Goal: Obtain resource: Download file/media

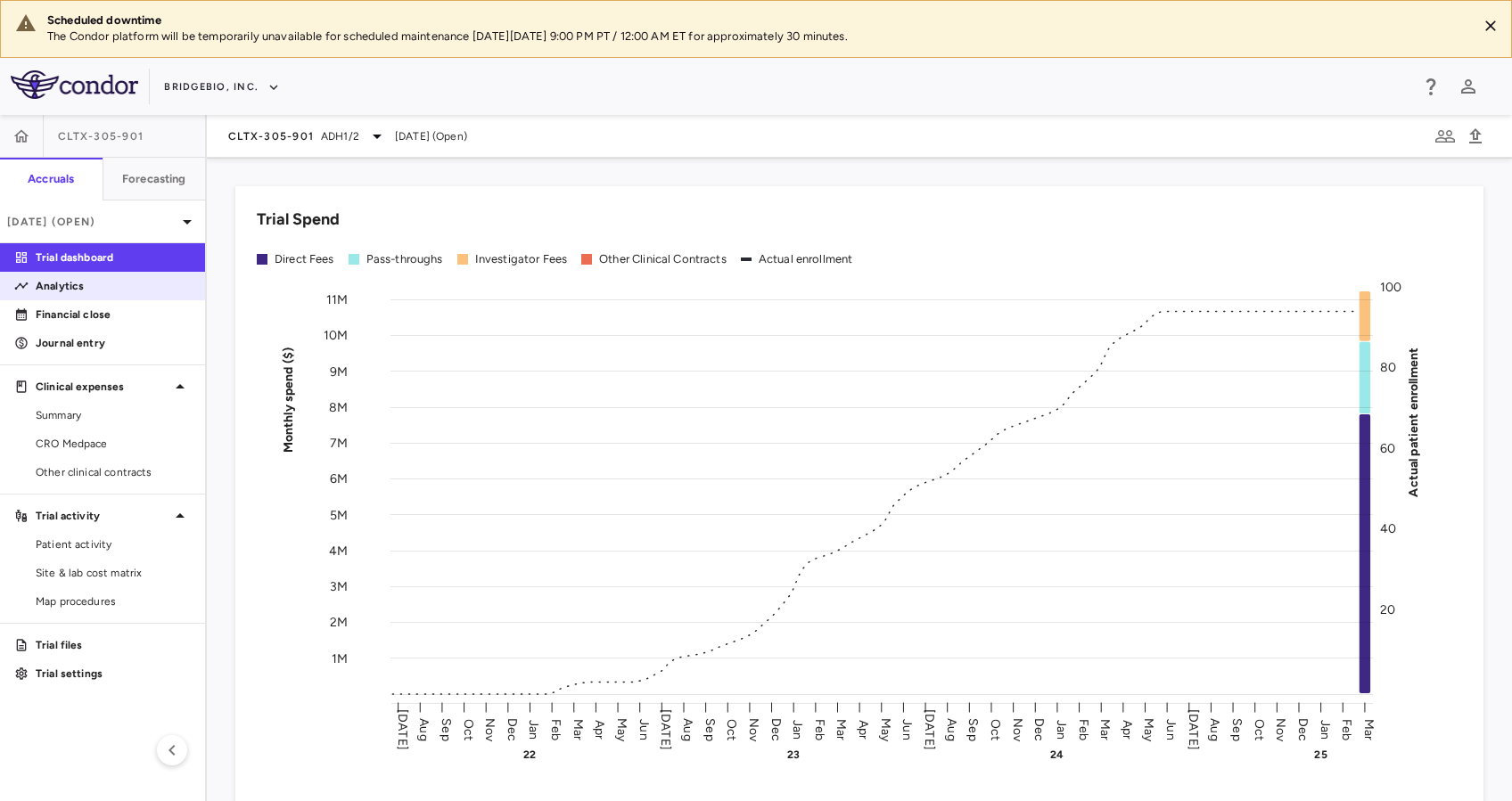
click at [93, 278] on p "Analytics" at bounding box center [113, 285] width 155 height 16
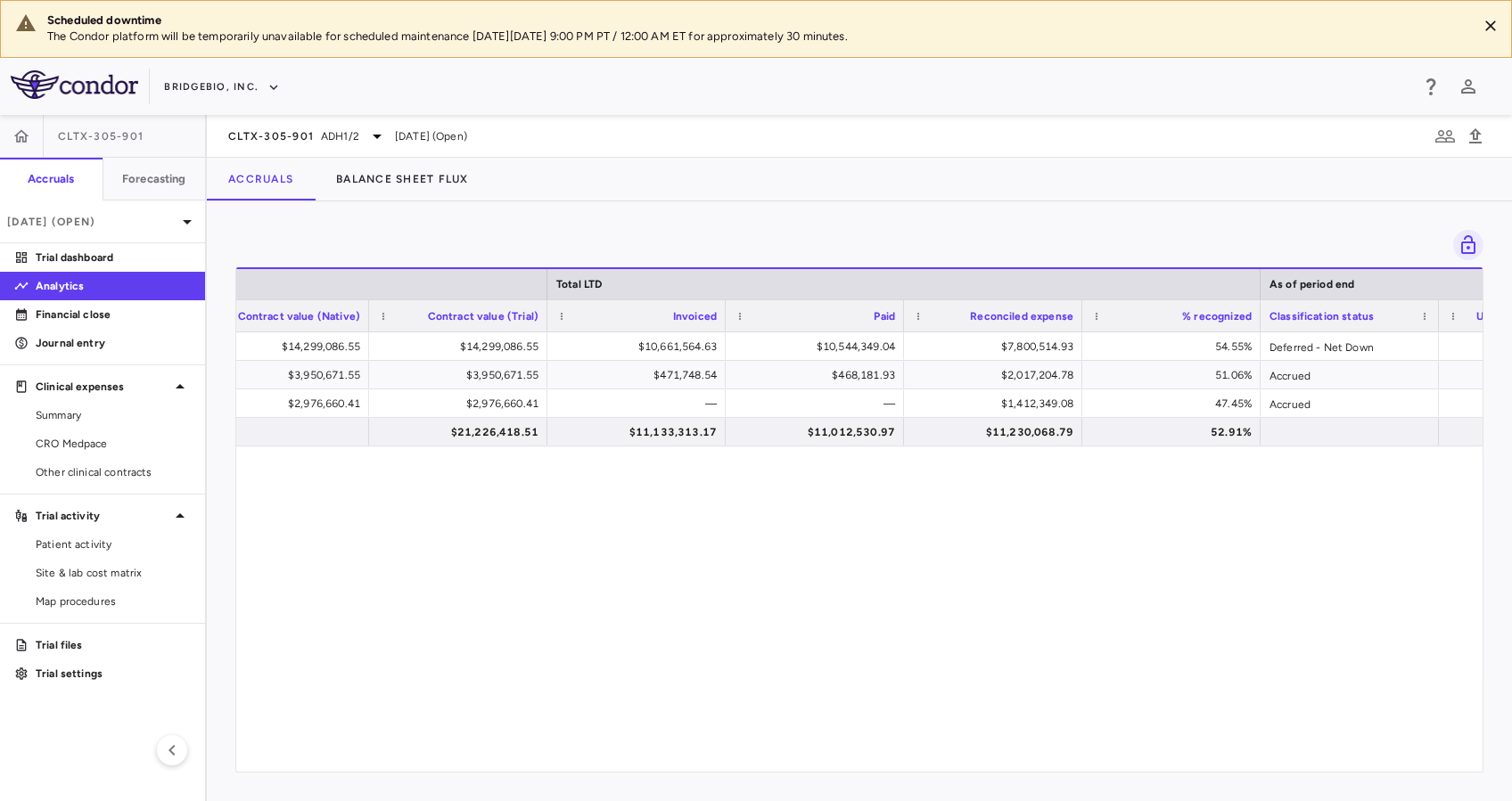
scroll to position [0, 944]
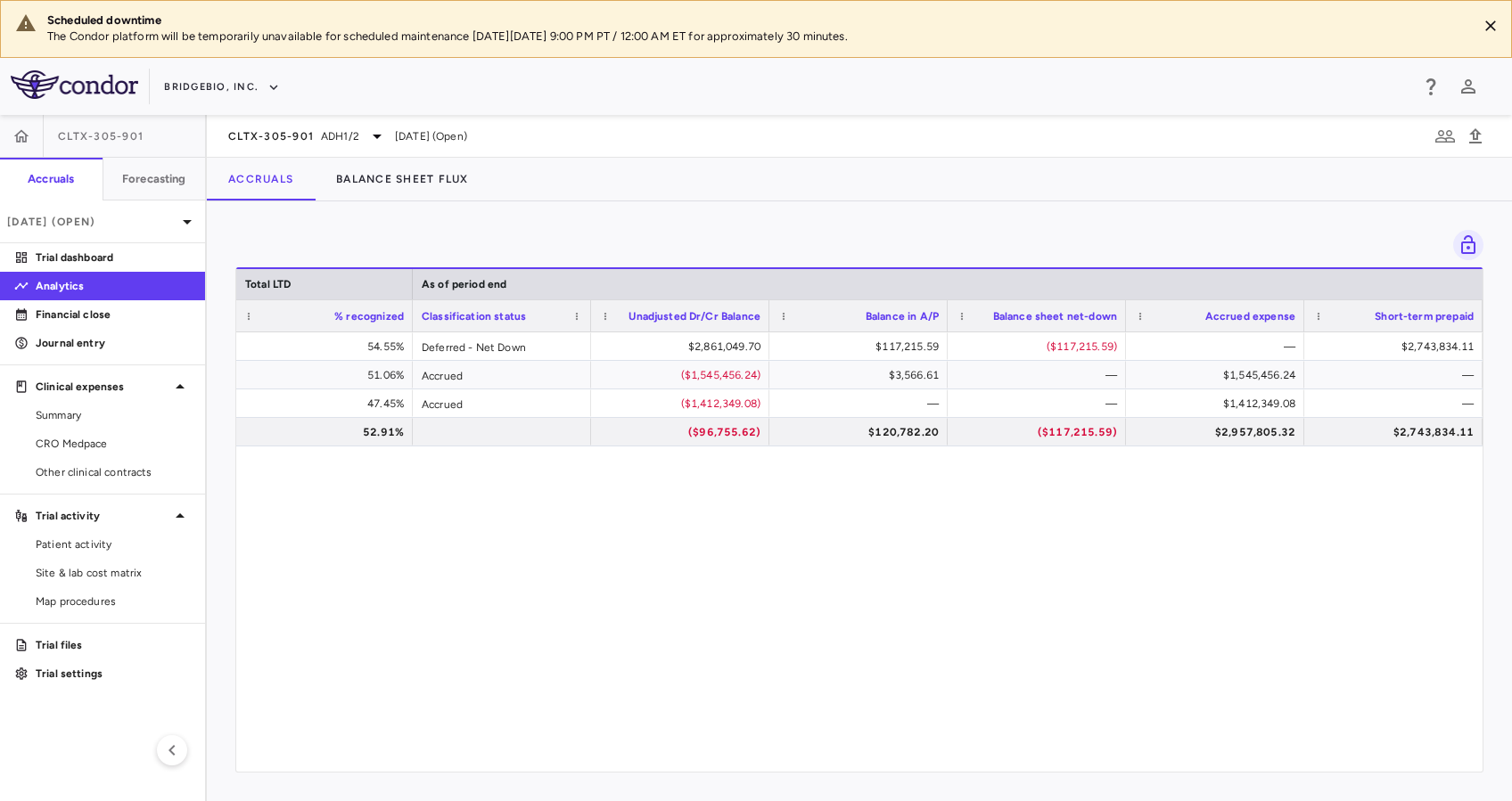
click at [806, 574] on div "$7,800,514.93 54.55% Deferred - Net Down $2,861,049.70 $117,215.59 ($117,215.59…" at bounding box center [859, 542] width 1246 height 421
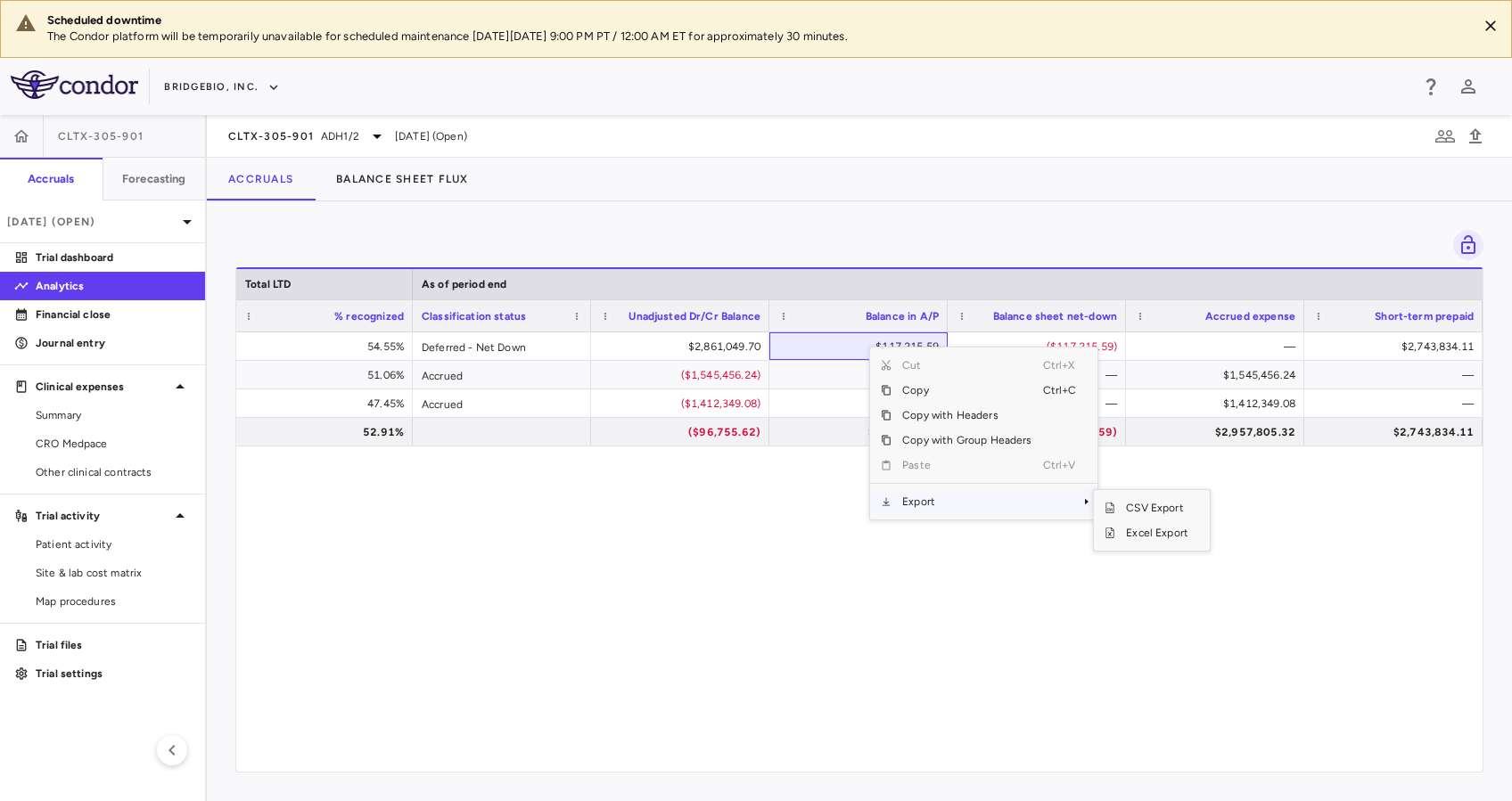
click at [944, 500] on span "Export" at bounding box center [967, 501] width 151 height 25
click at [1186, 529] on span "Excel Export" at bounding box center [1157, 533] width 84 height 25
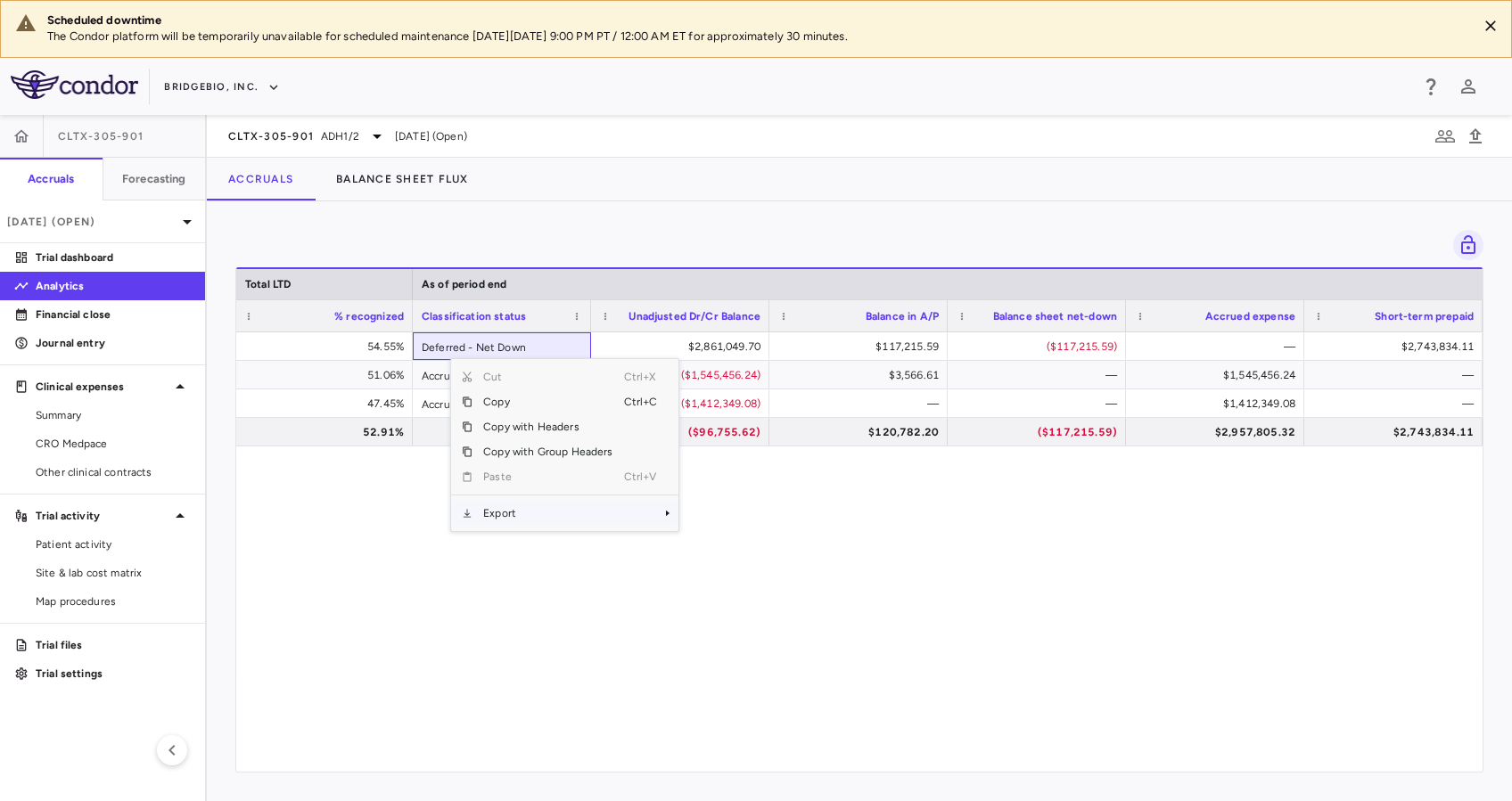
click at [603, 517] on span "Export" at bounding box center [548, 513] width 151 height 25
click at [724, 543] on span "Excel Export" at bounding box center [738, 544] width 84 height 25
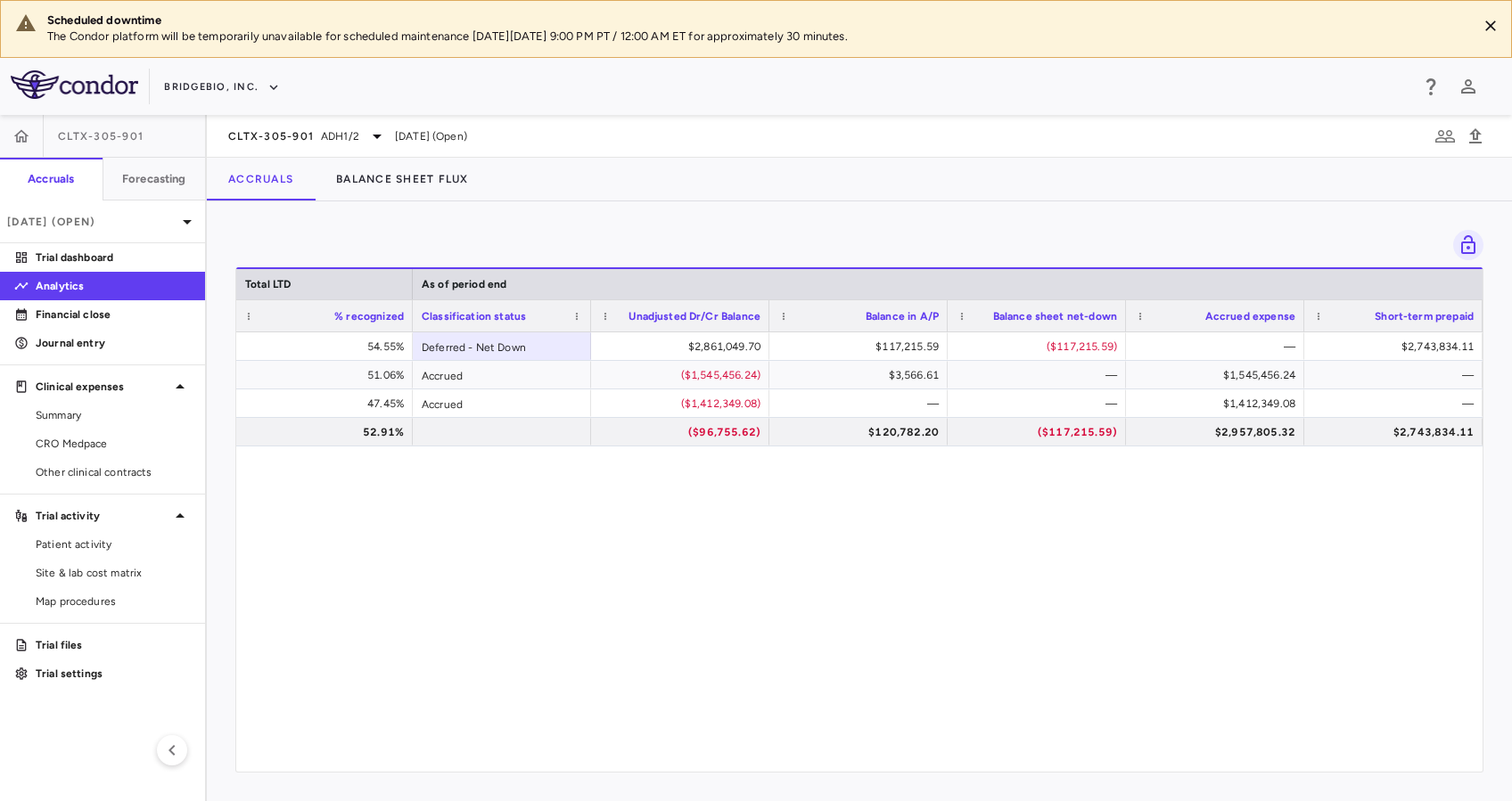
click at [777, 613] on div "$7,800,514.93 54.55% Deferred - Net Down $2,861,049.70 $117,215.59 ($117,215.59…" at bounding box center [859, 542] width 1246 height 421
click at [114, 448] on span "CRO Medpace" at bounding box center [113, 443] width 155 height 16
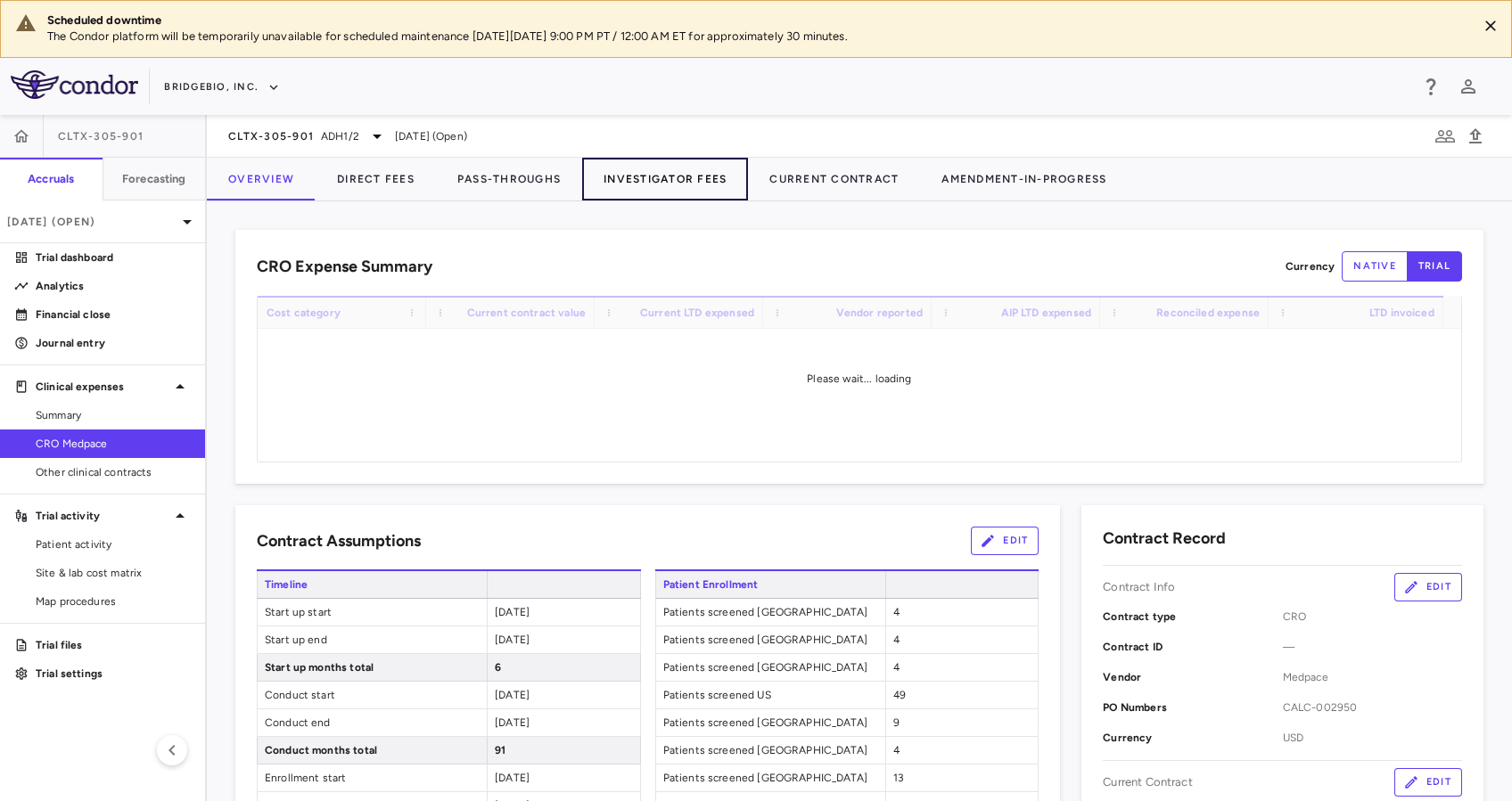
click at [648, 169] on button "Investigator Fees" at bounding box center [665, 179] width 166 height 43
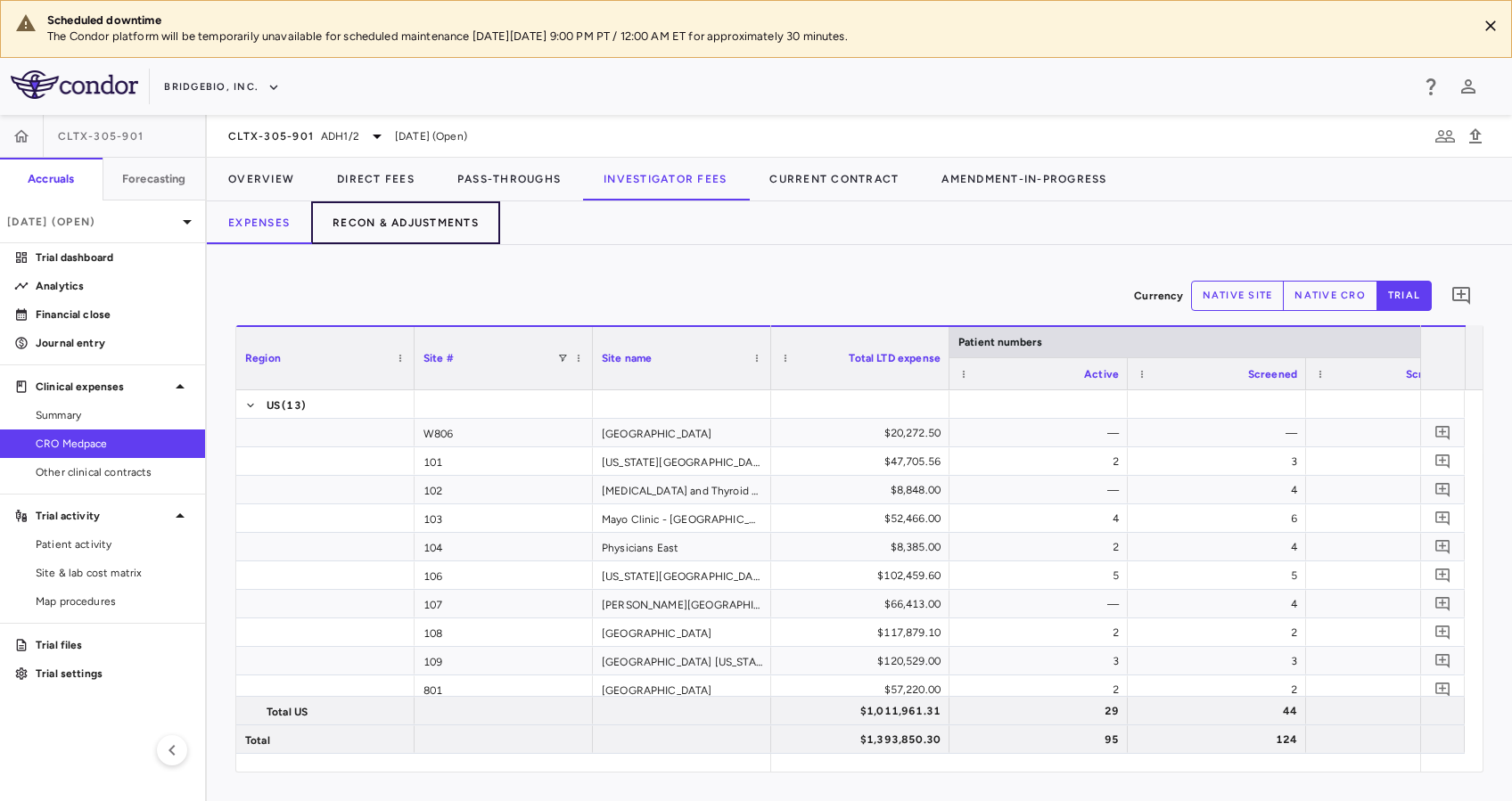
click at [441, 228] on button "Recon & Adjustments" at bounding box center [406, 222] width 189 height 43
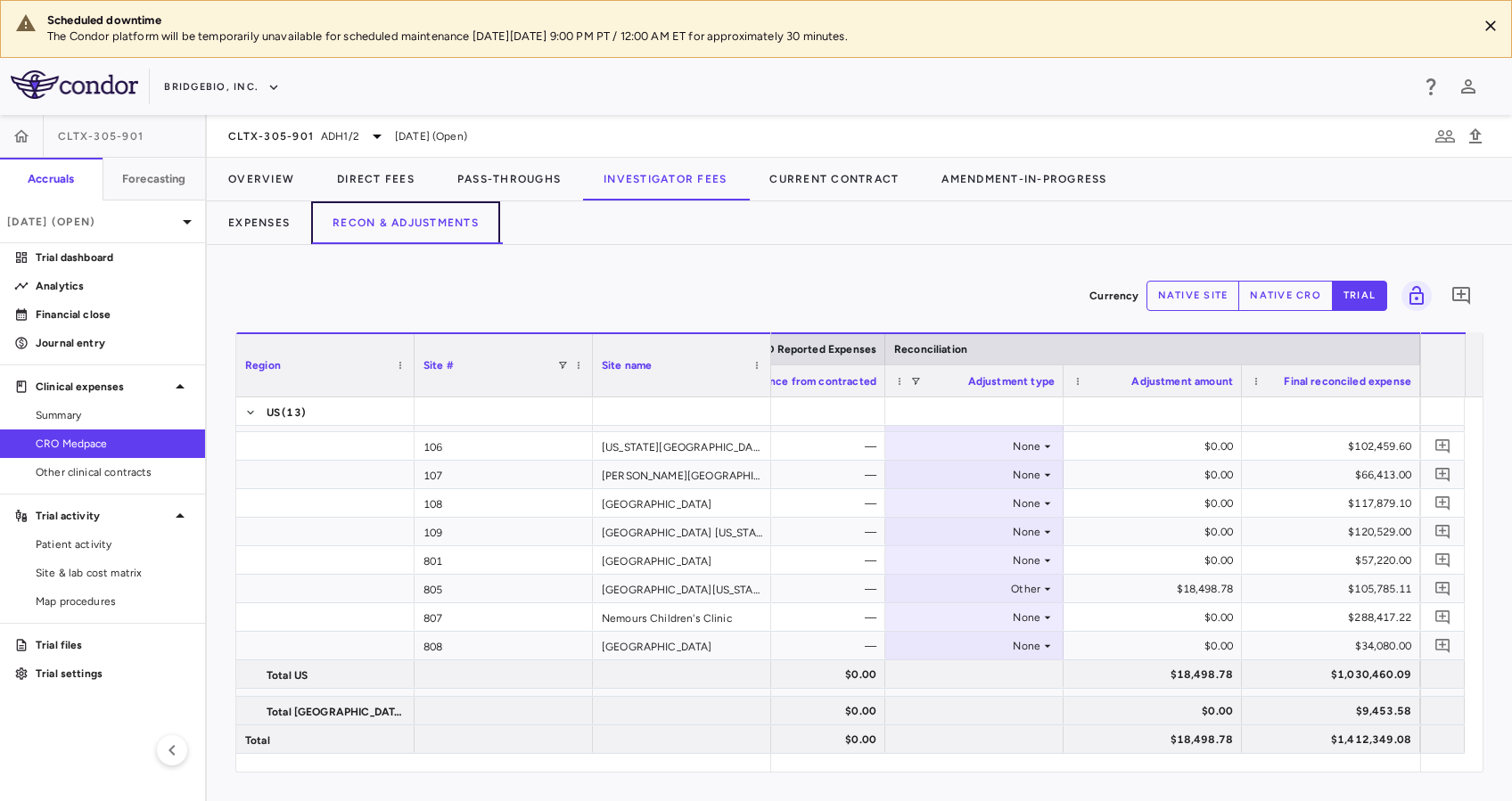
scroll to position [160, 0]
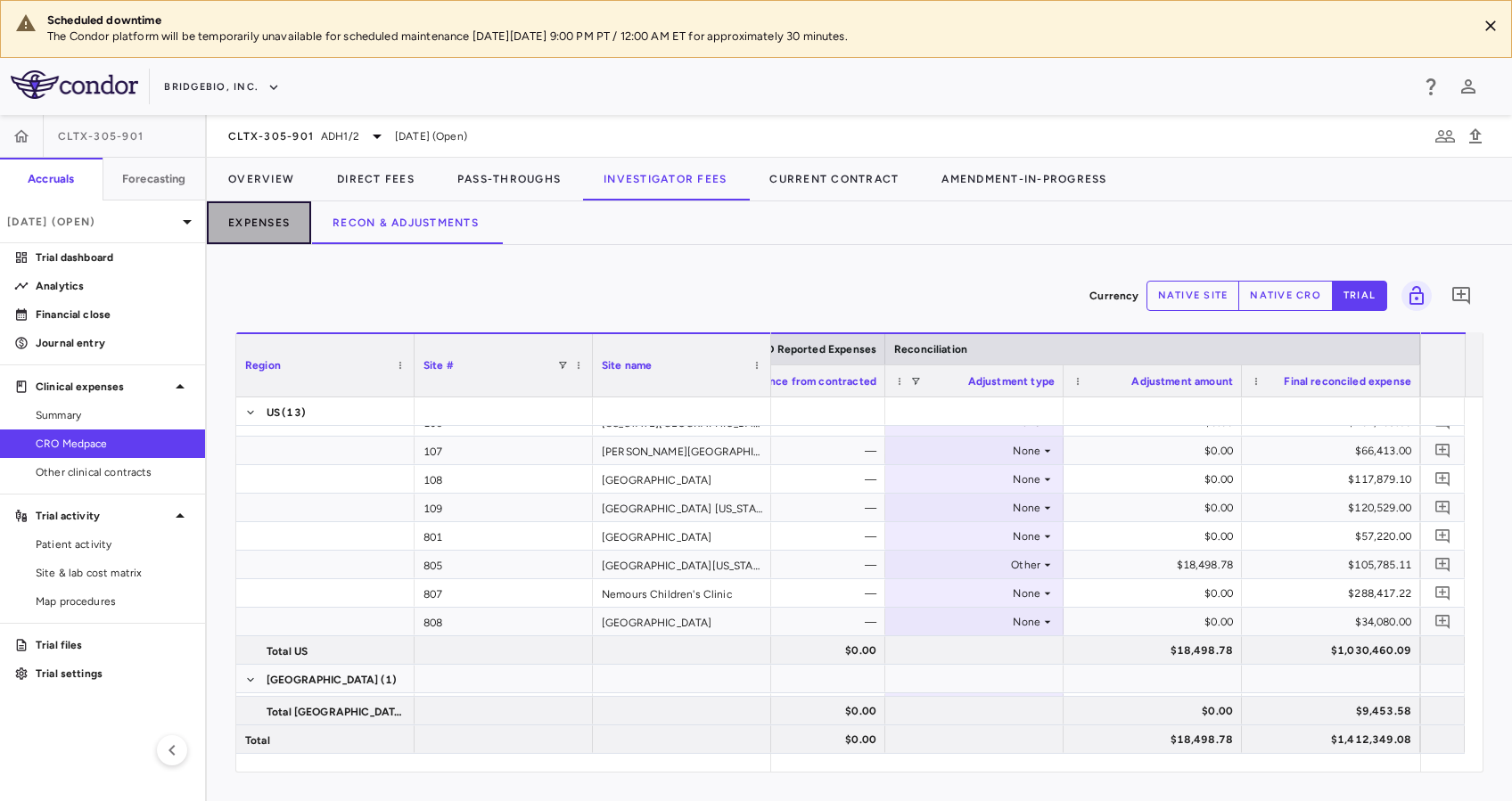
click at [262, 224] on button "Expenses" at bounding box center [259, 222] width 104 height 43
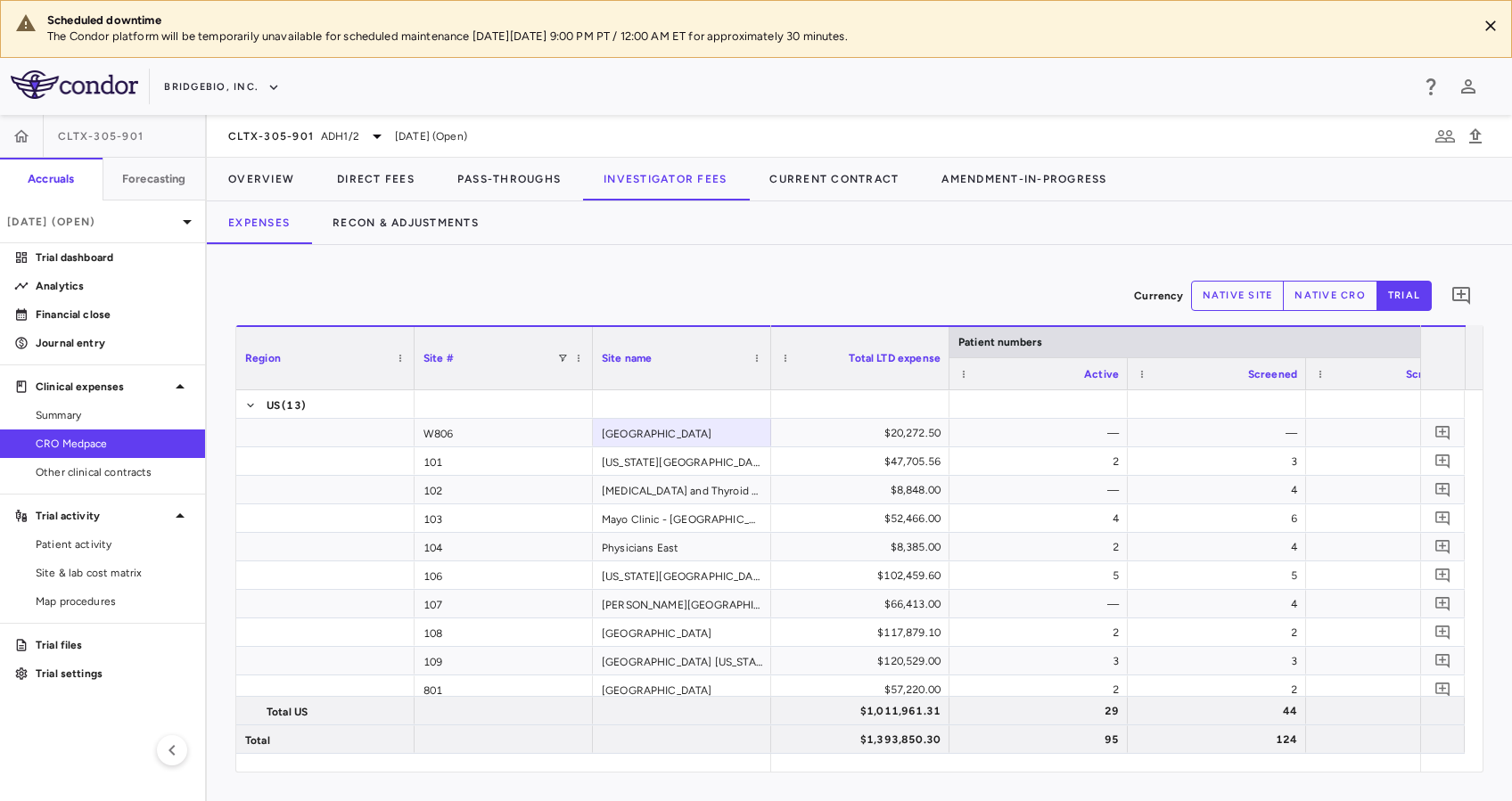
click at [984, 271] on div "Currency native site native cro trial 0 Region Drag here to set column labels R…" at bounding box center [860, 523] width 1305 height 556
click at [1222, 301] on button "native site" at bounding box center [1238, 296] width 94 height 31
type button "site"
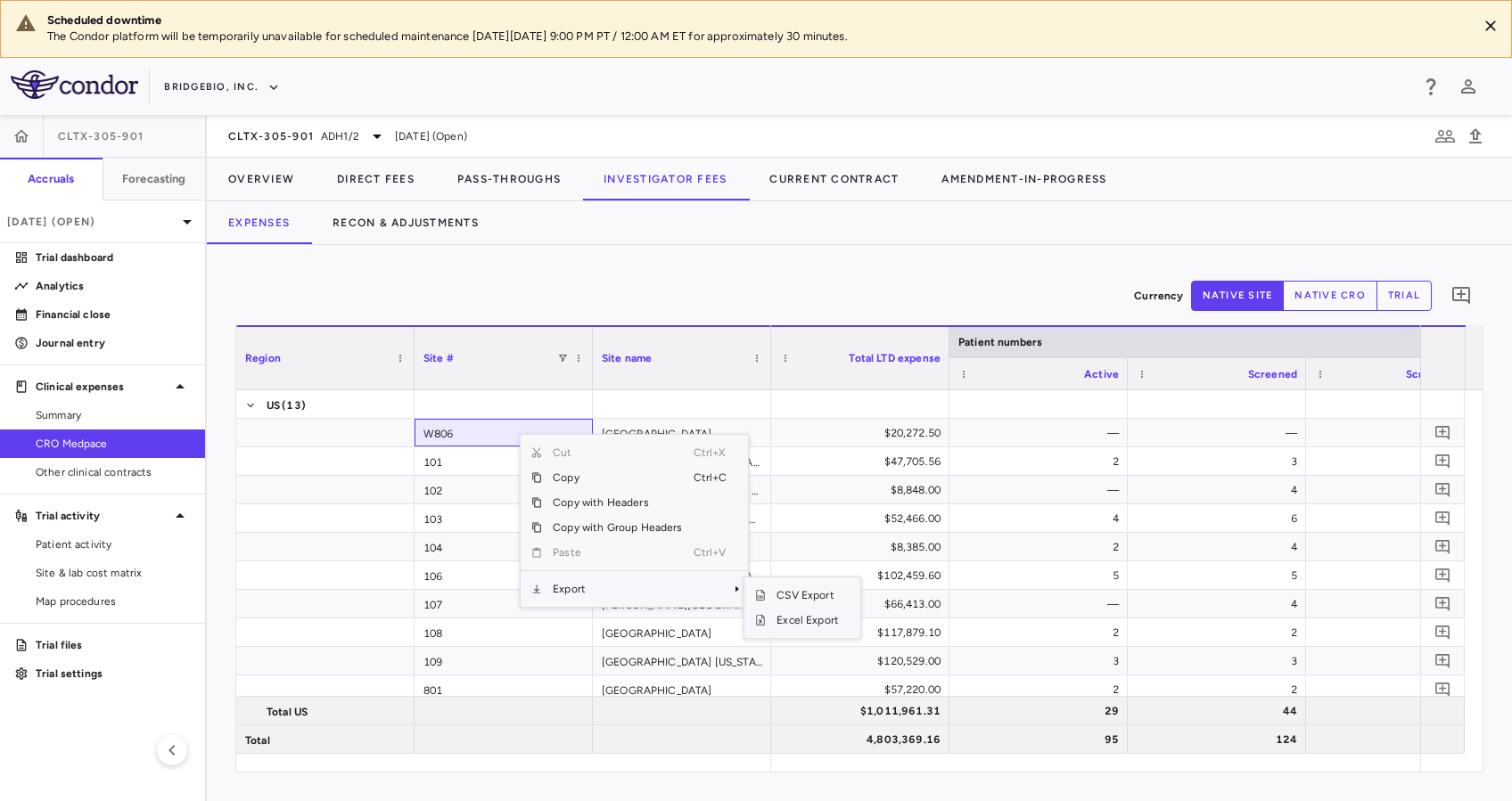
click at [808, 621] on span "Excel Export" at bounding box center [808, 620] width 84 height 25
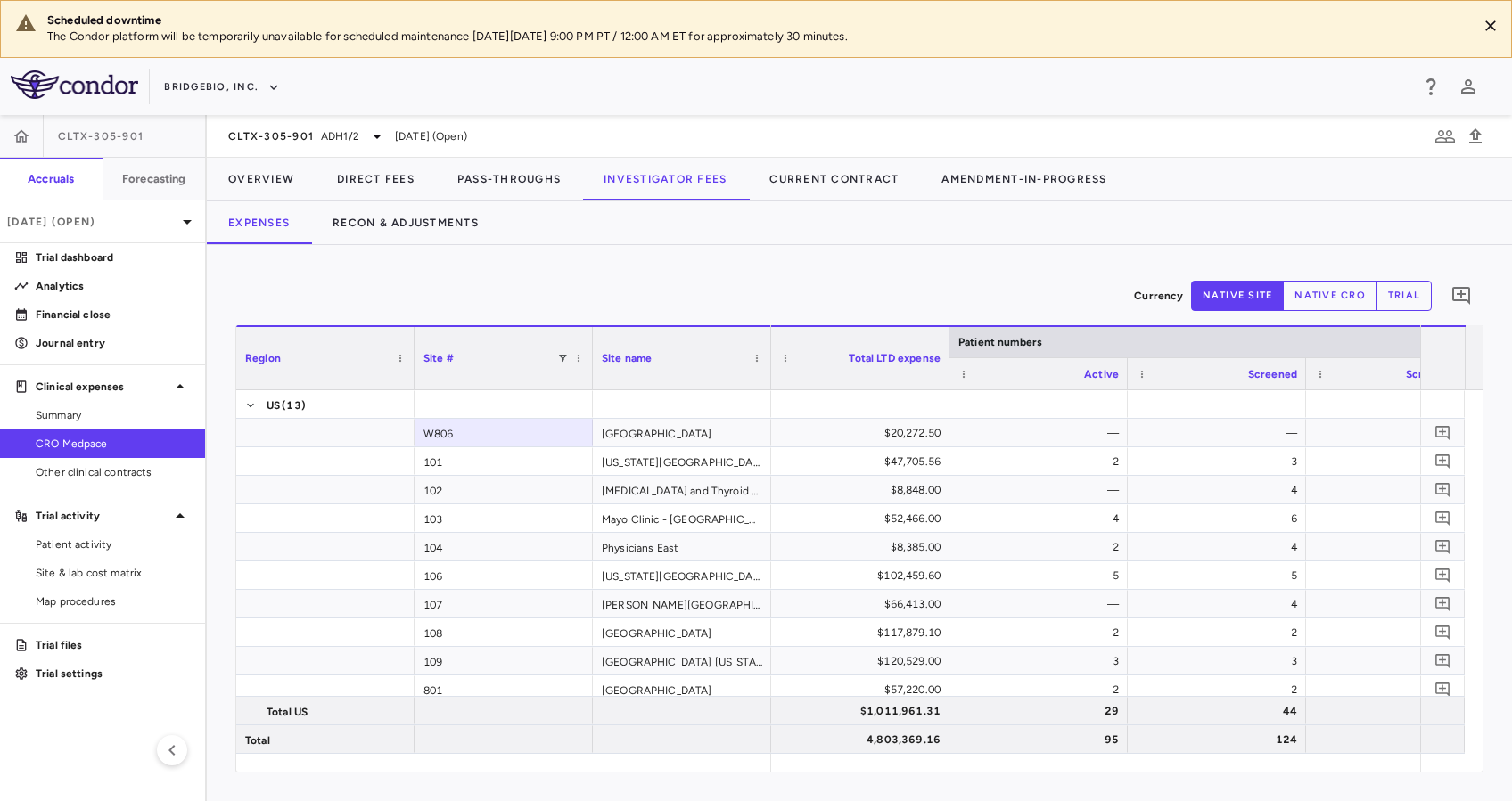
click at [807, 265] on div "Currency native site native cro trial 0 Region Drag here to set column labels R…" at bounding box center [860, 523] width 1305 height 556
click at [1414, 292] on button "trial" at bounding box center [1404, 296] width 55 height 31
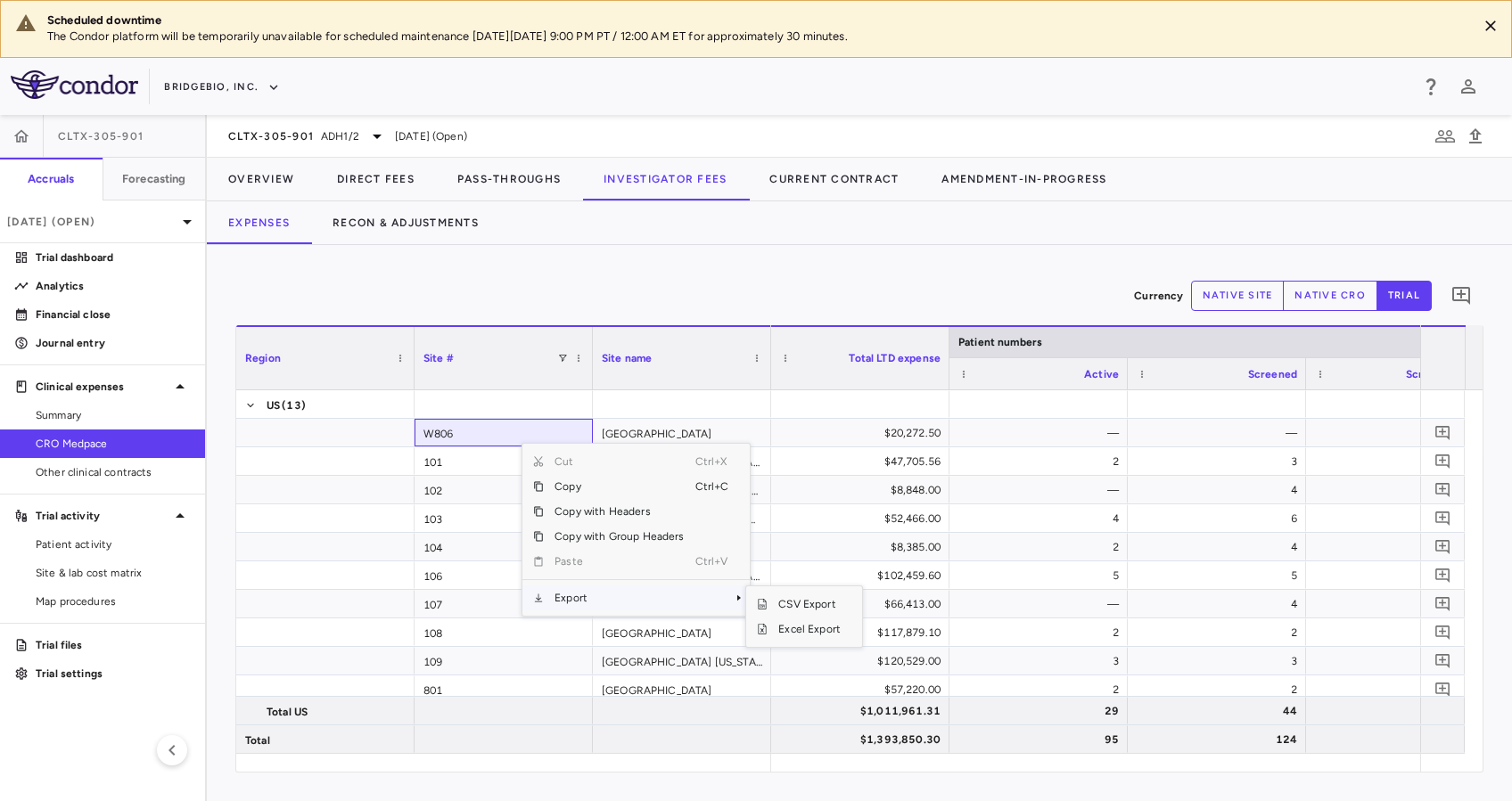
click at [656, 599] on span "Export" at bounding box center [619, 598] width 151 height 25
click at [806, 629] on span "Excel Export" at bounding box center [810, 629] width 84 height 25
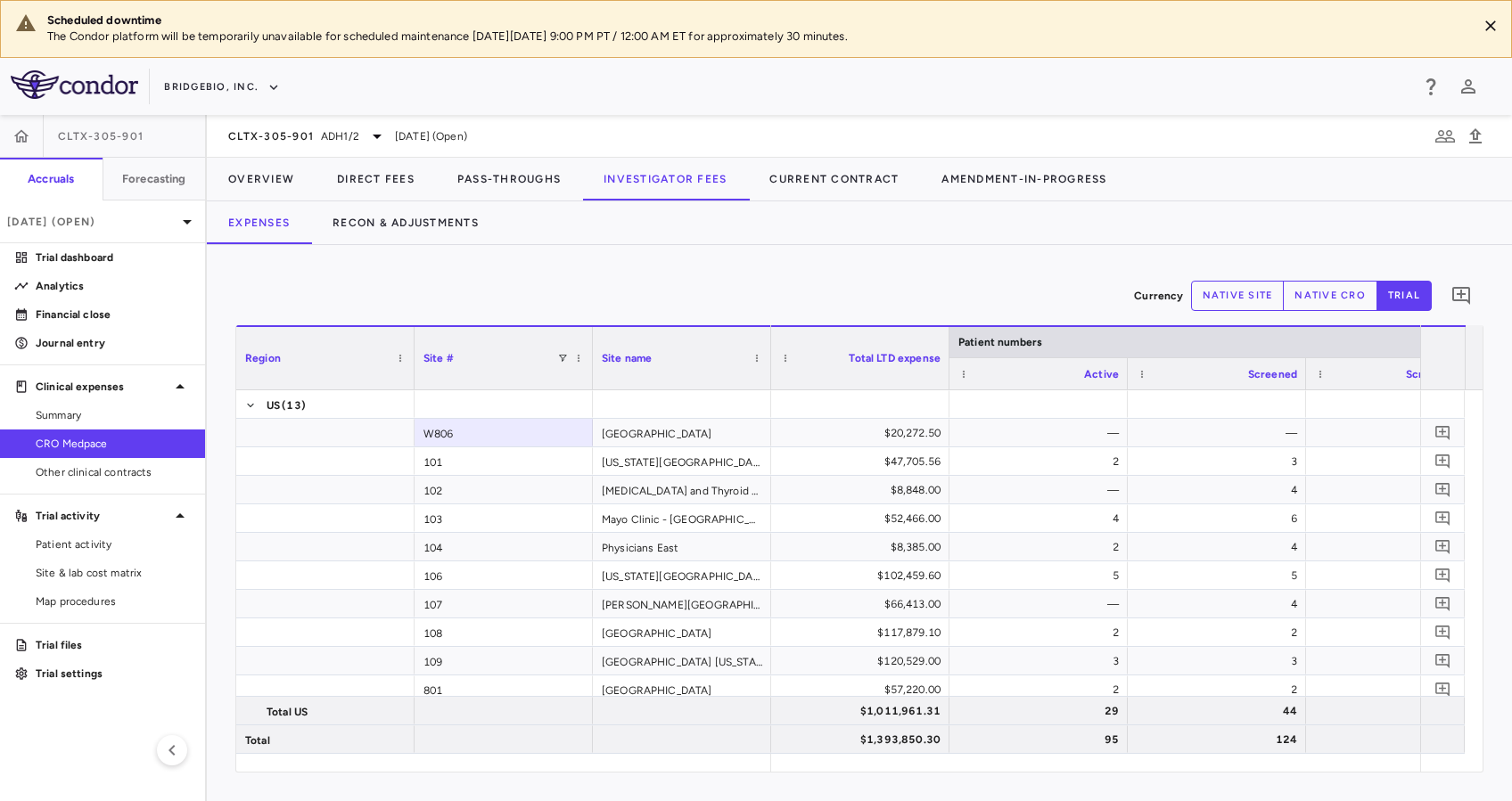
click at [639, 278] on div "Currency native site native cro trial 0" at bounding box center [859, 296] width 1248 height 45
click at [403, 221] on button "Recon & Adjustments" at bounding box center [406, 222] width 189 height 43
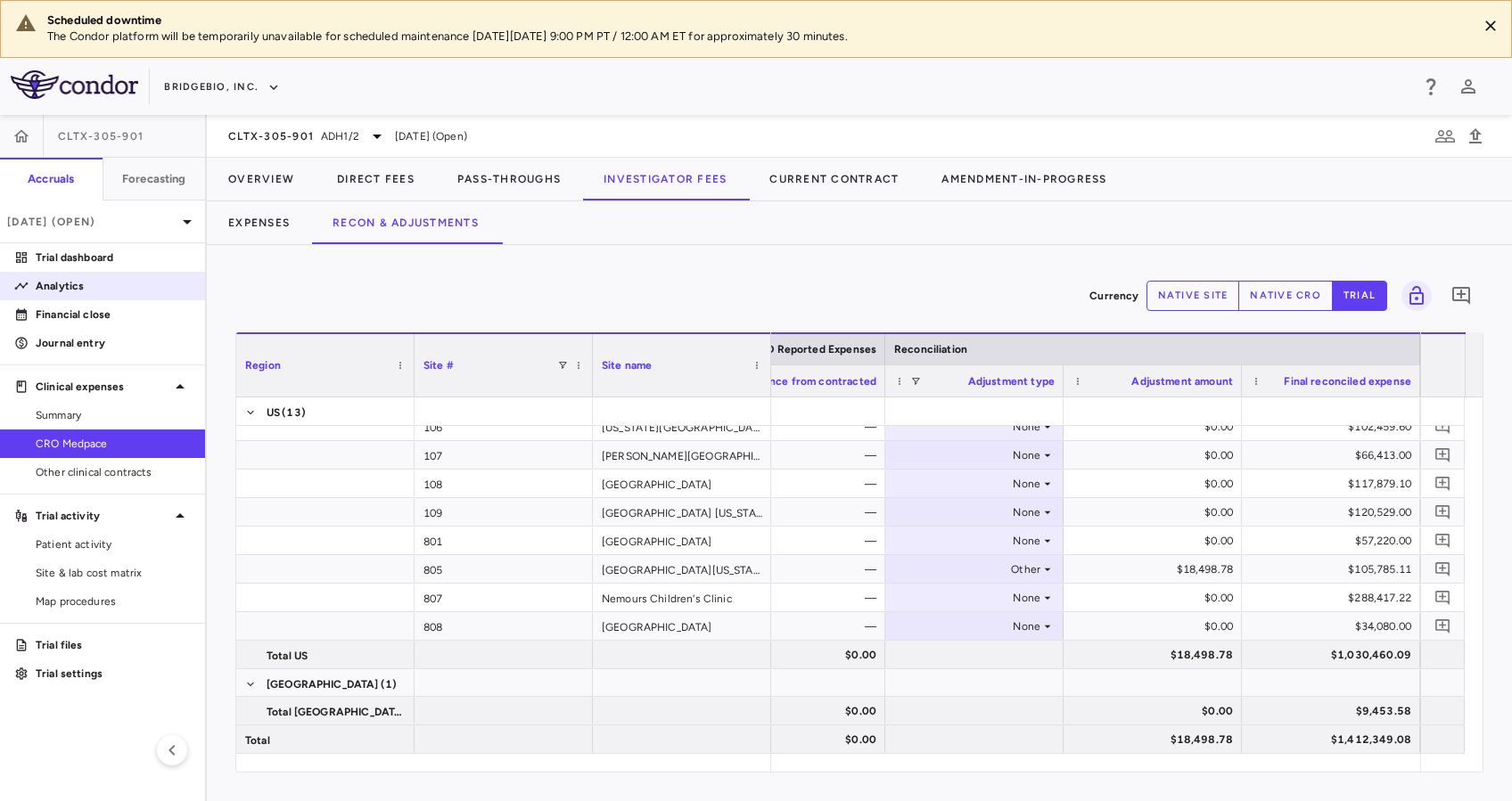
click at [53, 286] on p "Analytics" at bounding box center [113, 285] width 155 height 16
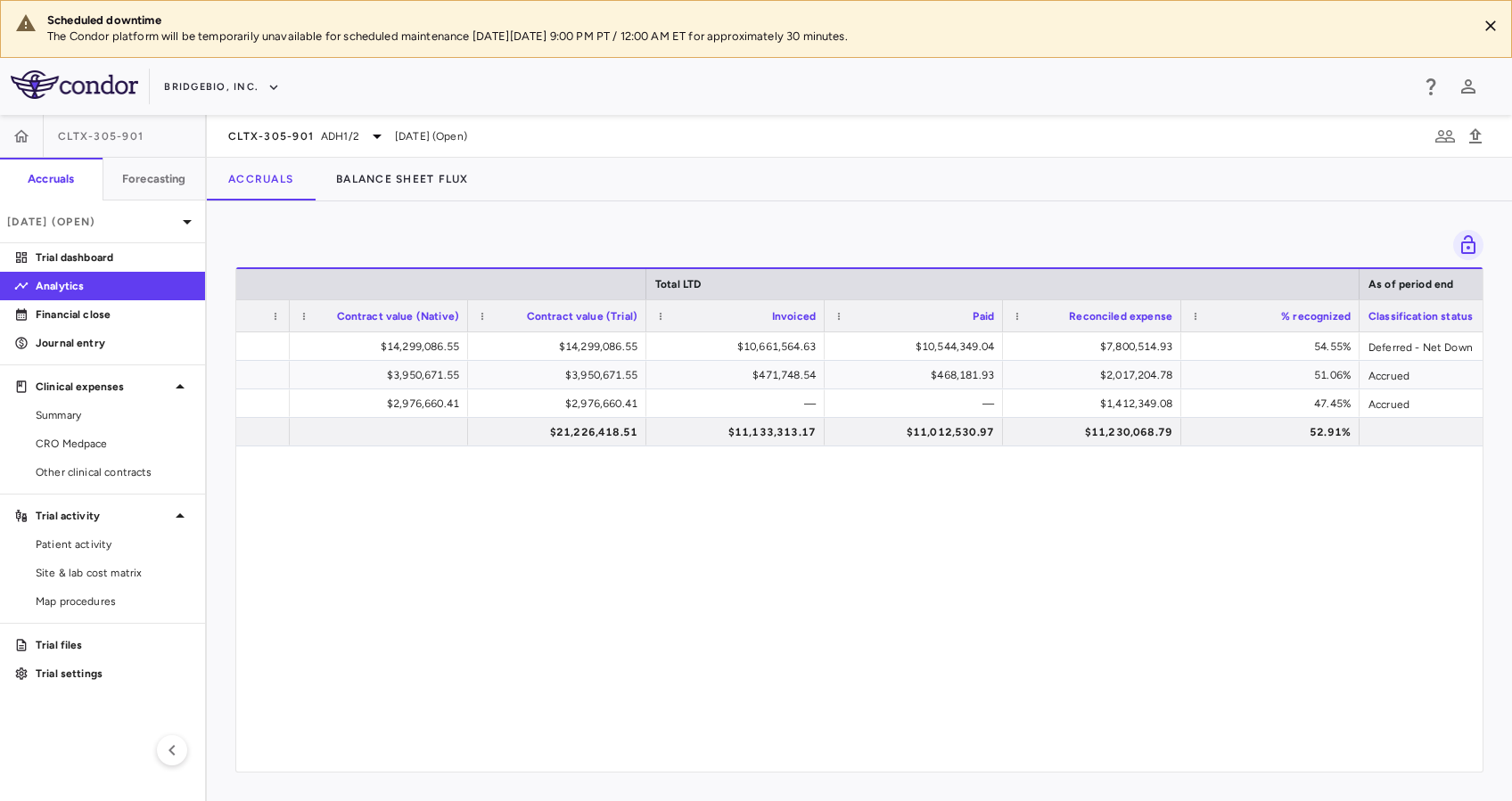
scroll to position [0, 920]
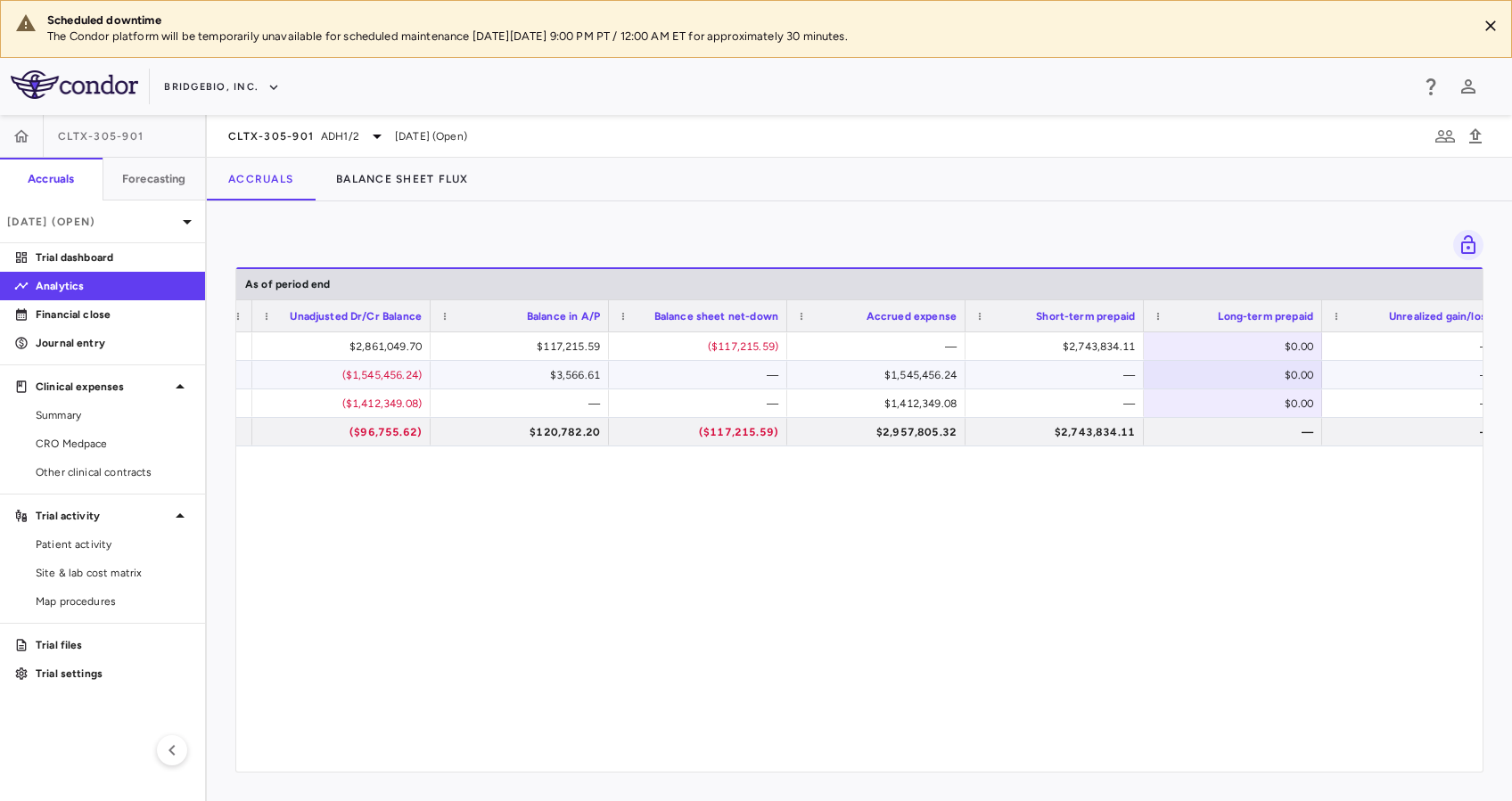
click at [1273, 367] on div "$0.00" at bounding box center [1236, 375] width 154 height 29
type input "*******"
click at [1359, 374] on div "—" at bounding box center [1415, 375] width 154 height 29
click at [71, 245] on link "Trial dashboard" at bounding box center [102, 258] width 205 height 27
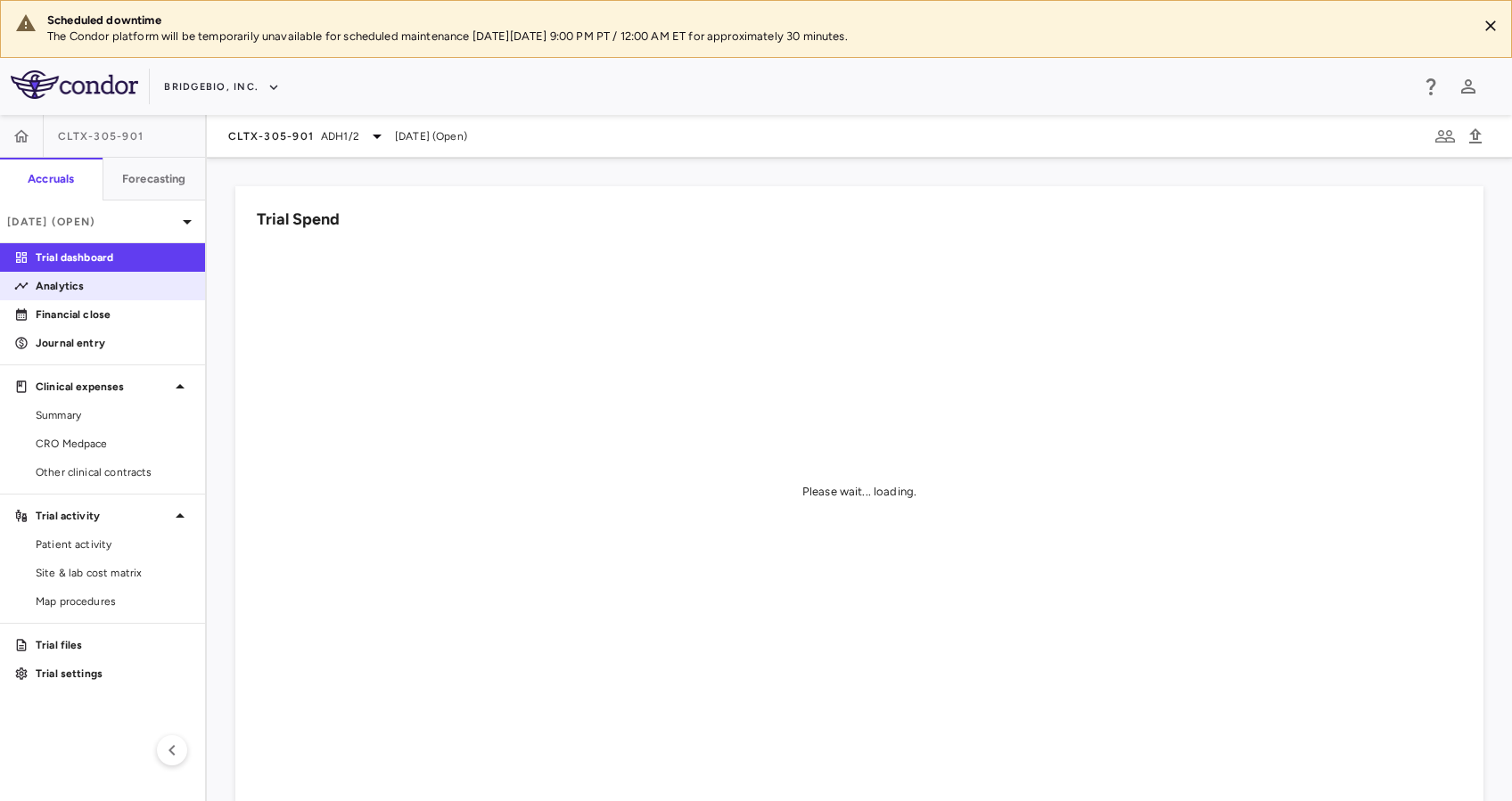
click at [84, 286] on p "Analytics" at bounding box center [113, 285] width 155 height 16
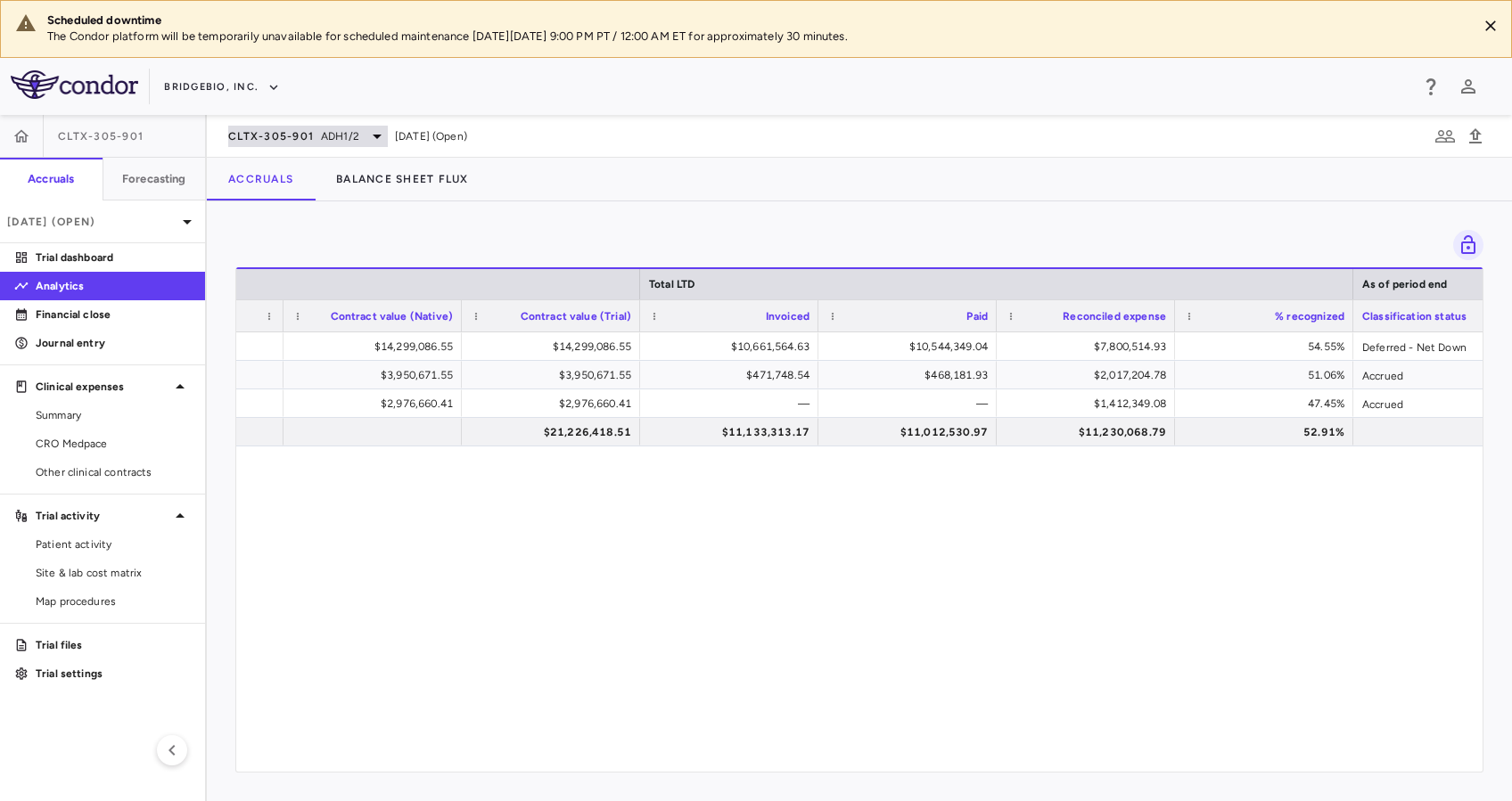
click at [379, 131] on icon at bounding box center [377, 137] width 21 height 21
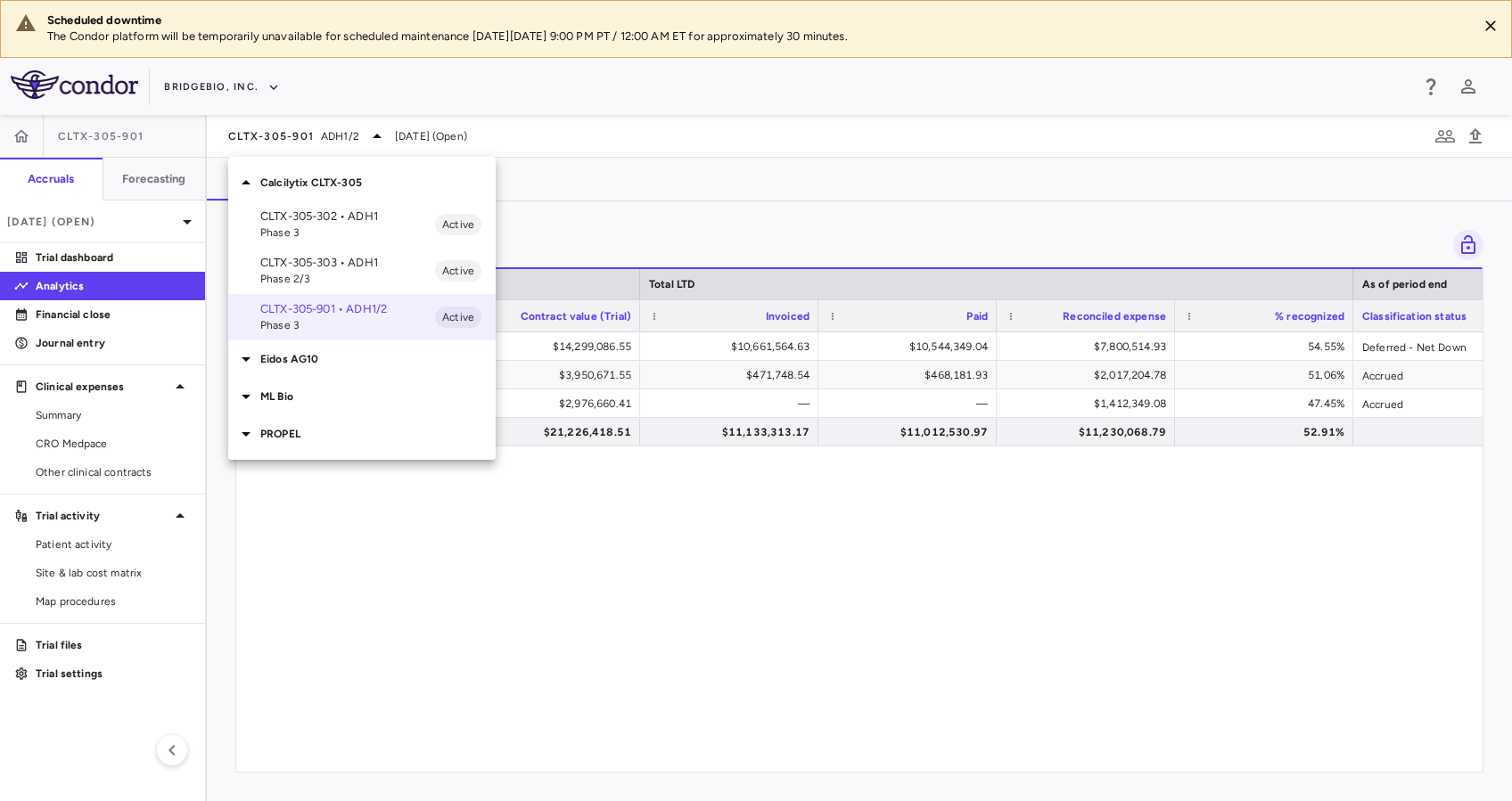
click at [353, 262] on p "CLTX-305-303 • ADH1" at bounding box center [348, 263] width 175 height 16
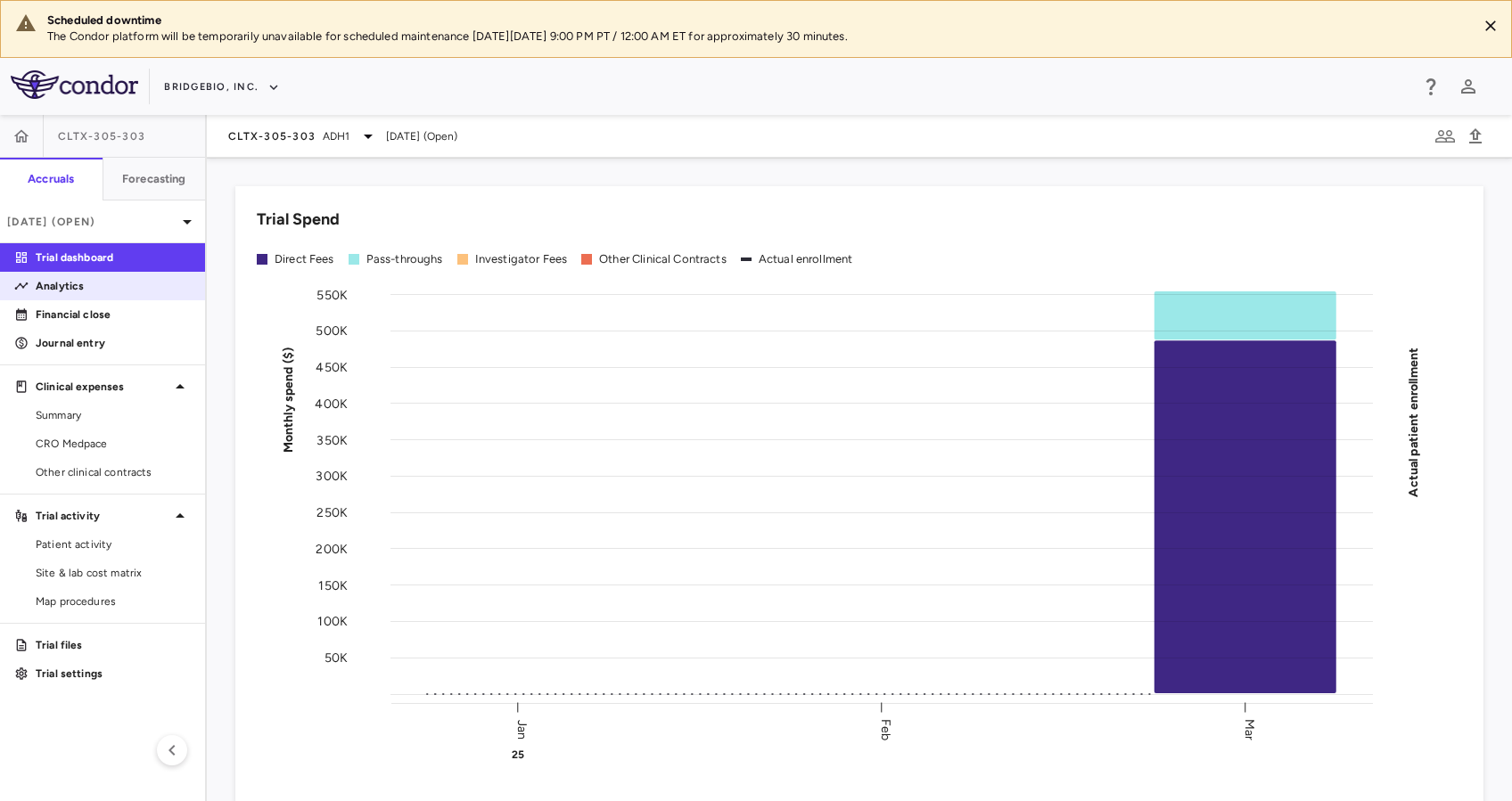
click at [114, 283] on p "Analytics" at bounding box center [113, 285] width 155 height 16
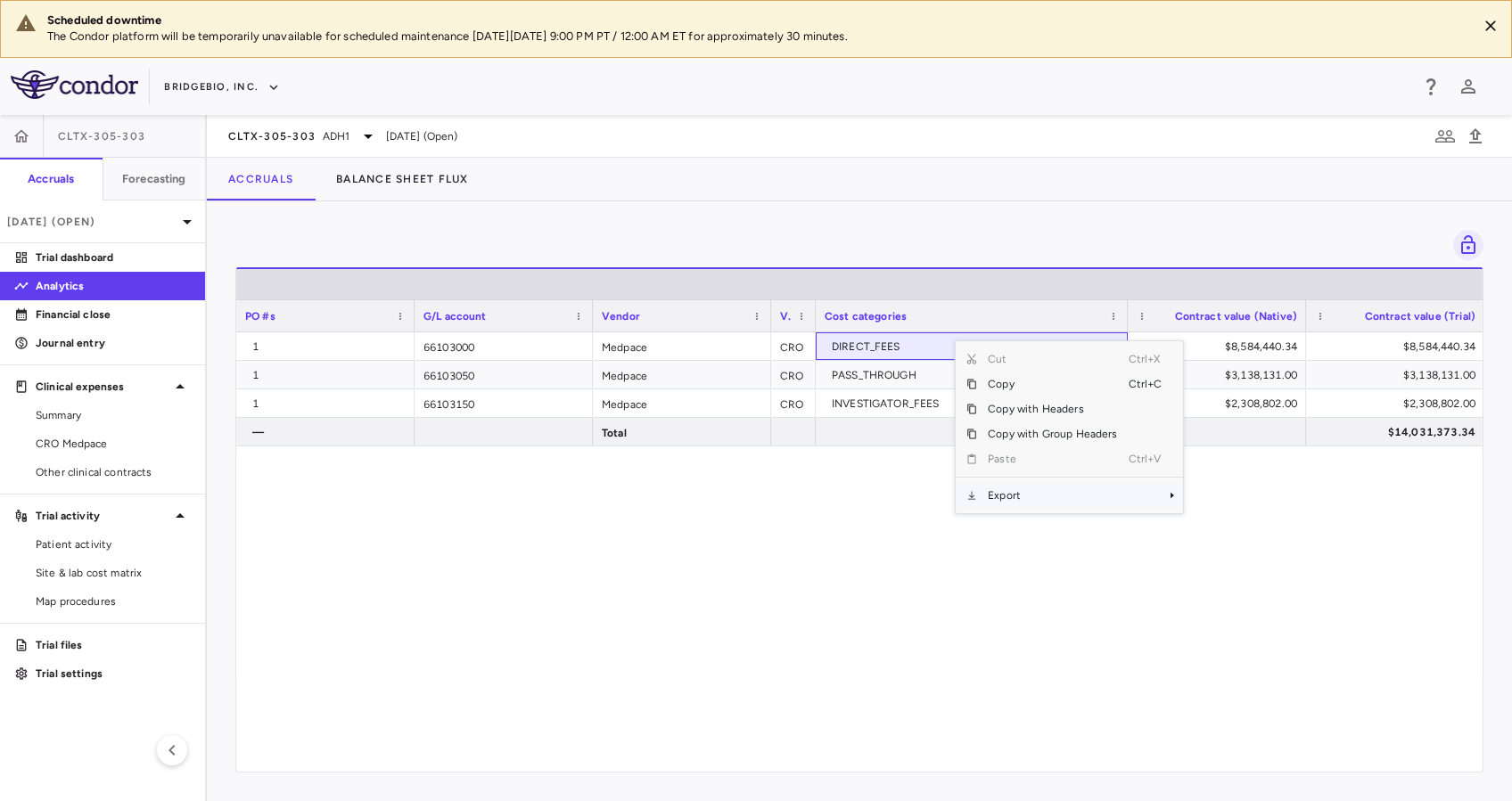
click at [1009, 488] on span "Export" at bounding box center [1053, 495] width 151 height 25
click at [1215, 525] on span "Excel Export" at bounding box center [1243, 526] width 84 height 25
